Goal: Task Accomplishment & Management: Manage account settings

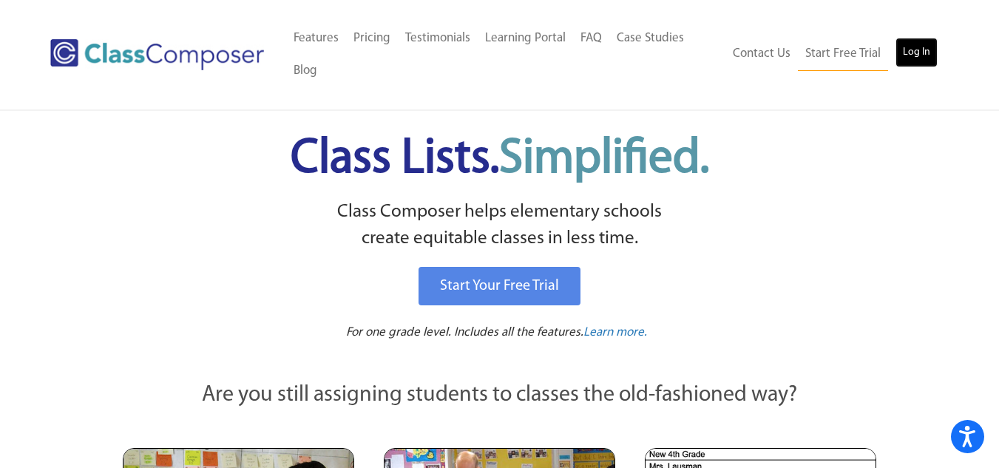
click at [925, 60] on link "Log In" at bounding box center [917, 53] width 42 height 30
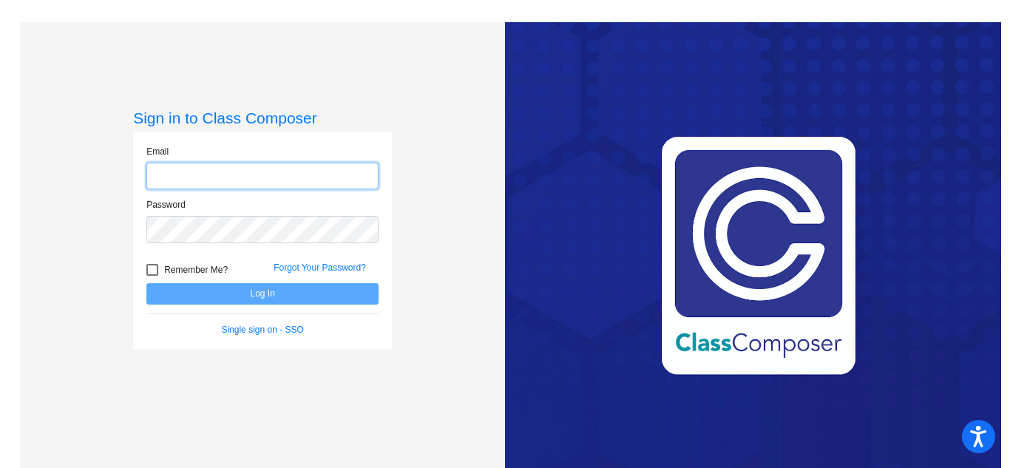
click at [305, 182] on input "email" at bounding box center [262, 176] width 232 height 27
type input "lhill@cvs.k12.mi.us"
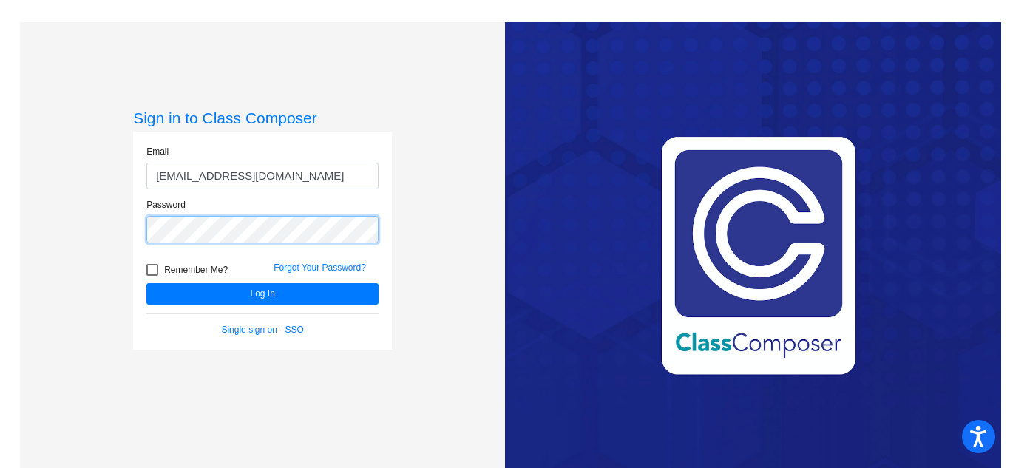
click at [146, 283] on button "Log In" at bounding box center [262, 293] width 232 height 21
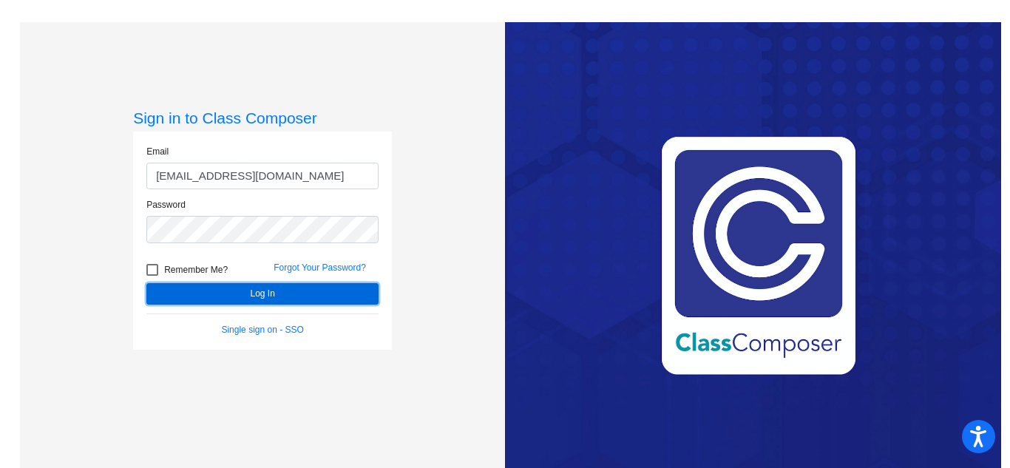
click at [272, 290] on button "Log In" at bounding box center [262, 293] width 232 height 21
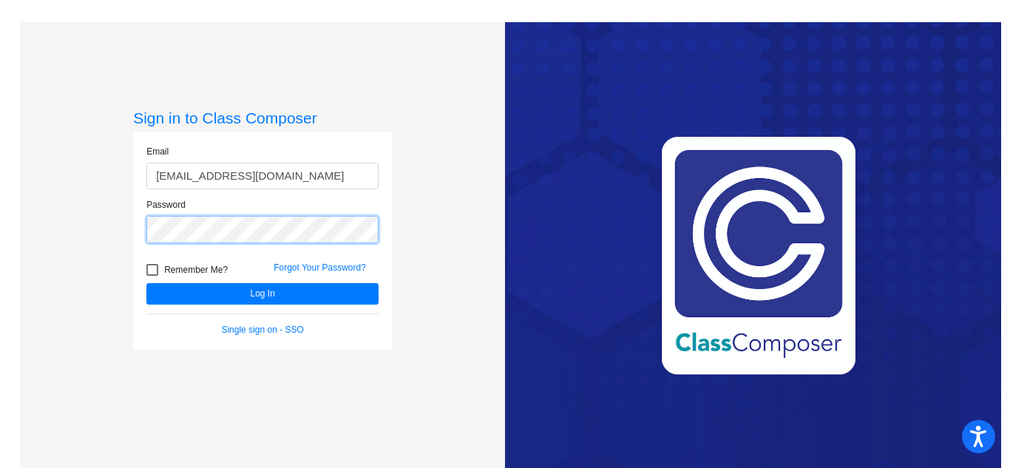
click at [146, 253] on form "Email lhill@cvs.k12.mi.us Password Remember Me? Forgot Your Password? Log In Si…" at bounding box center [262, 241] width 232 height 192
click at [146, 283] on button "Log In" at bounding box center [262, 293] width 232 height 21
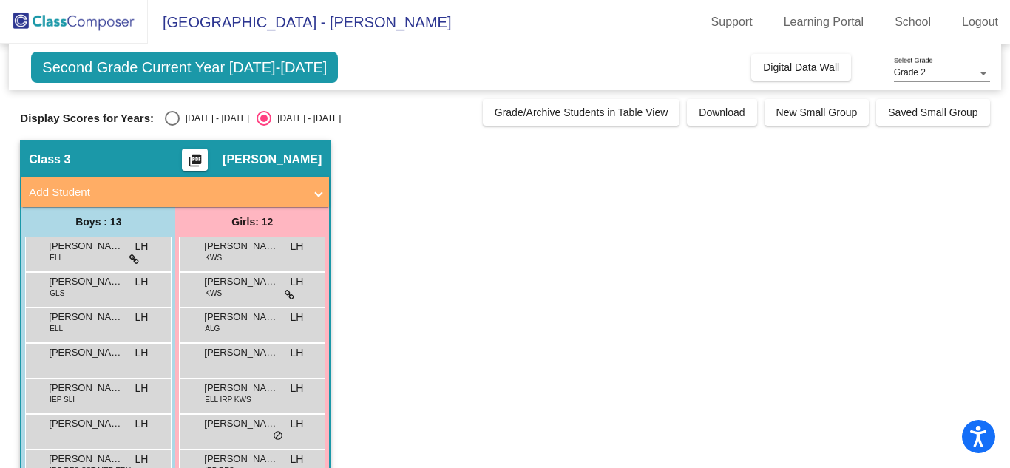
click at [175, 114] on div "Select an option" at bounding box center [172, 118] width 15 height 15
click at [172, 126] on input "2024 - 2025" at bounding box center [172, 126] width 1 height 1
radio input "true"
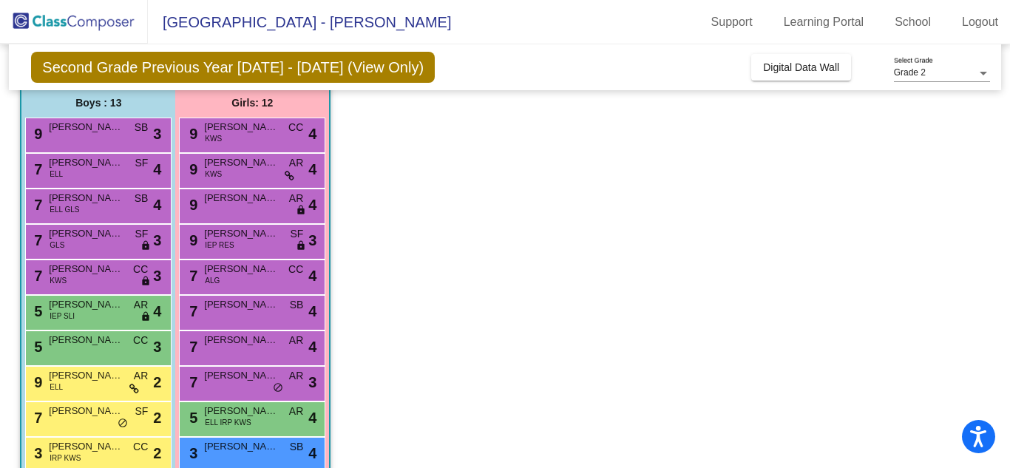
scroll to position [95, 0]
